Goal: Leave review/rating: Leave review/rating

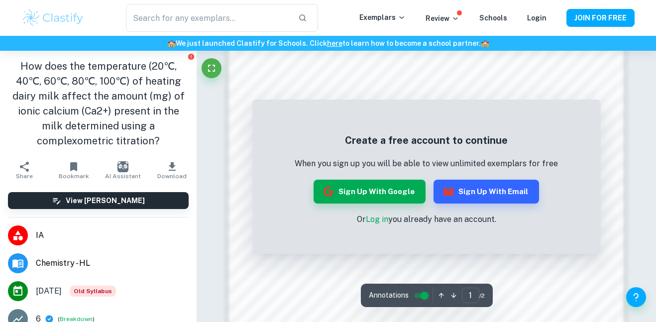
scroll to position [831, 0]
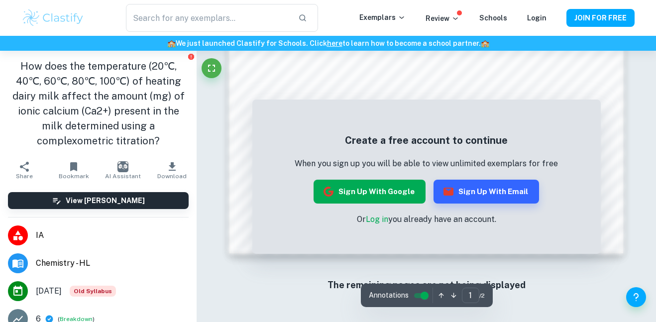
click at [401, 190] on button "Sign up with Google" at bounding box center [370, 192] width 112 height 24
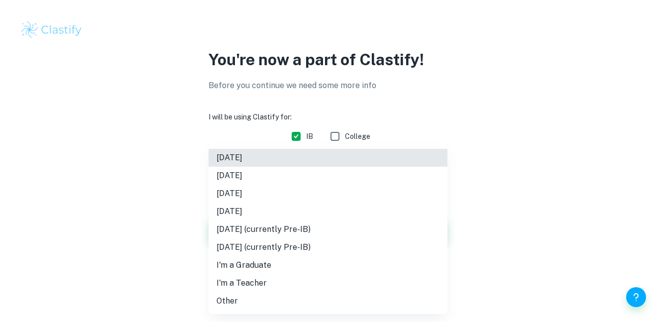
click at [353, 167] on body "We value your privacy We use cookies to enhance your browsing experience, serve…" at bounding box center [328, 161] width 656 height 322
click at [290, 200] on li "[DATE]" at bounding box center [328, 194] width 239 height 18
type input "M26"
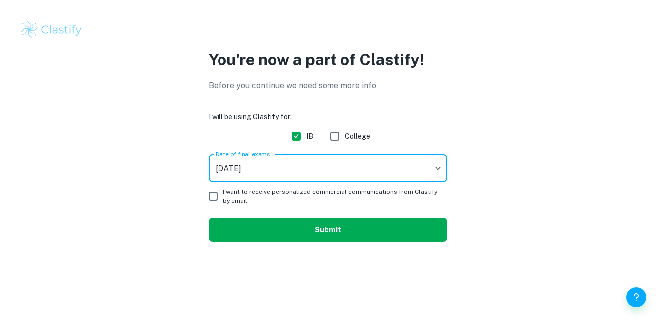
click at [296, 221] on button "Submit" at bounding box center [328, 230] width 239 height 24
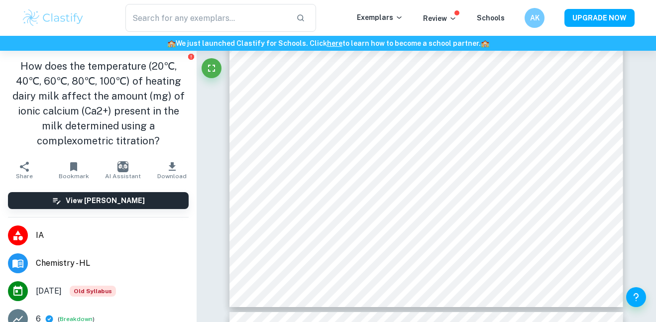
scroll to position [1420, 0]
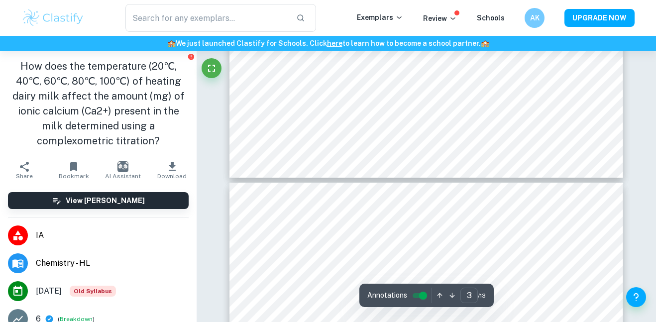
type input "4"
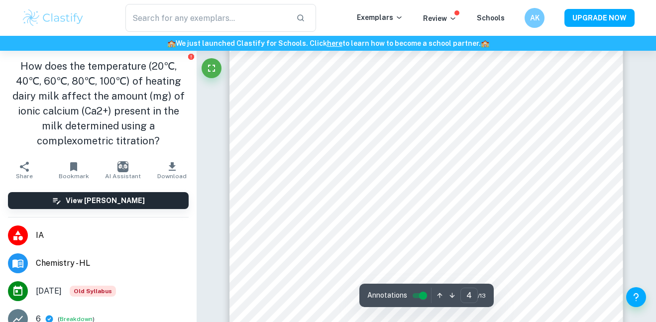
scroll to position [1813, 0]
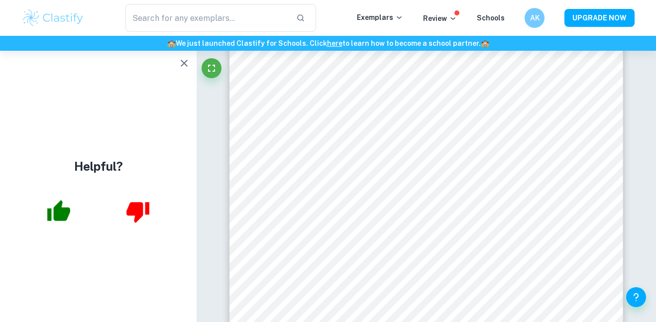
click at [184, 63] on icon "button" at bounding box center [184, 63] width 7 height 7
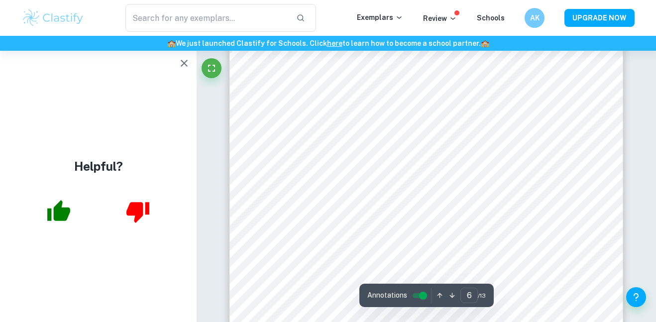
scroll to position [2784, 0]
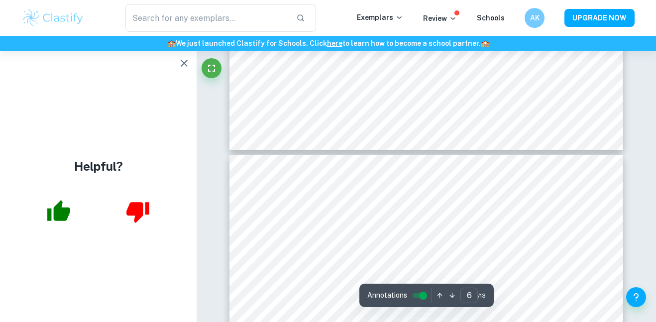
type input "7"
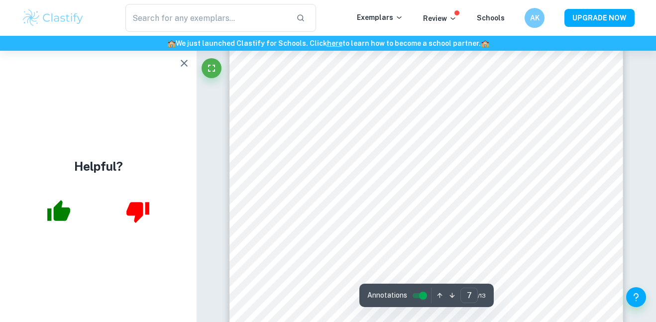
scroll to position [3308, 0]
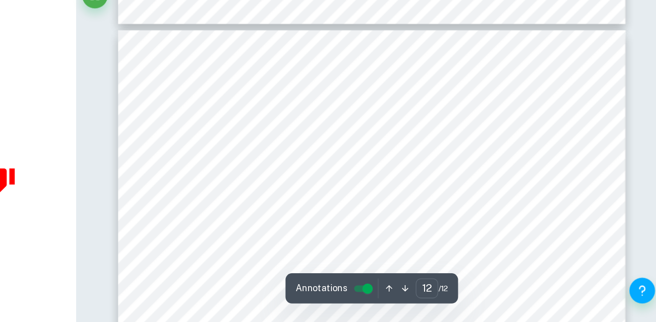
scroll to position [6344, 0]
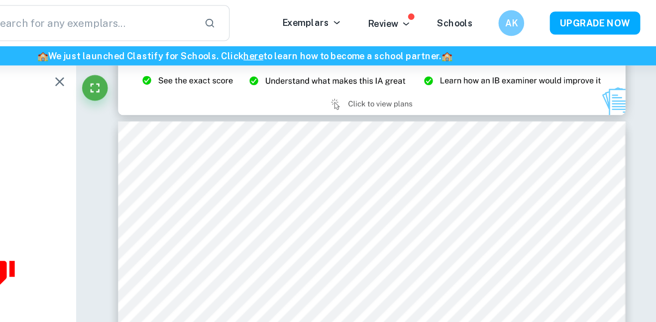
type input "8"
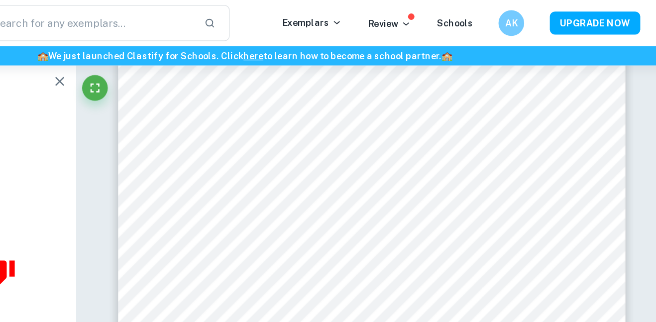
scroll to position [4381, 0]
